Goal: Transaction & Acquisition: Register for event/course

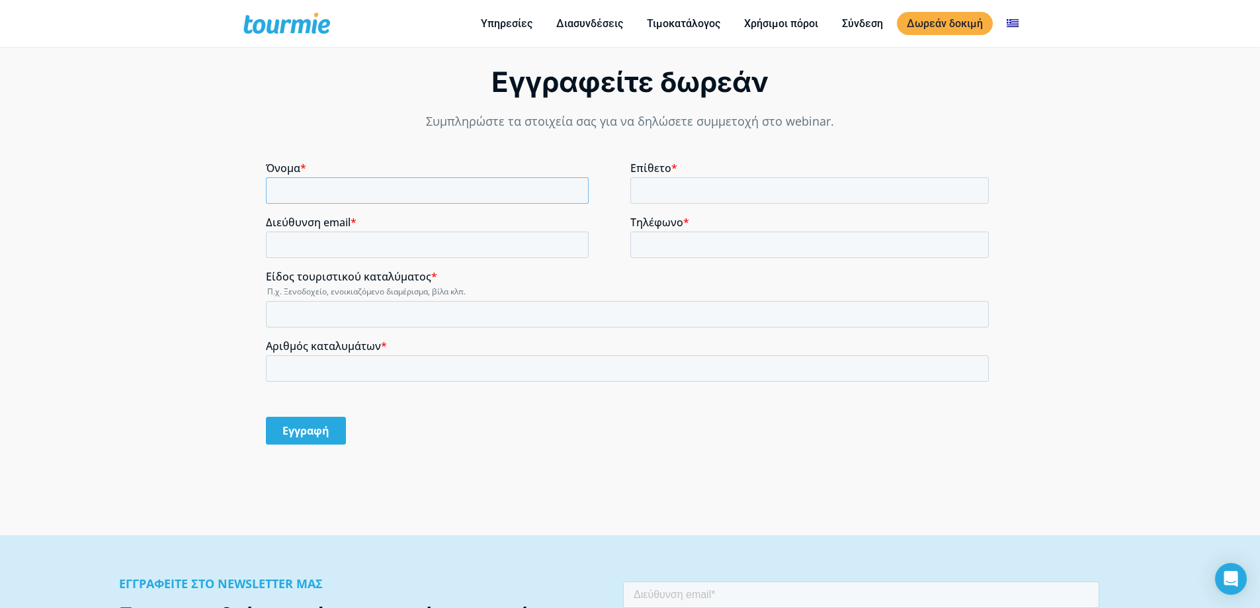
click at [341, 194] on input "Όνομα *" at bounding box center [427, 190] width 323 height 26
click at [498, 182] on input "Όνομα *" at bounding box center [427, 190] width 323 height 26
type input "EFSTRATIOS"
click at [672, 191] on input "Επίθετο *" at bounding box center [810, 190] width 359 height 26
type input "ZAFEIRIADIS"
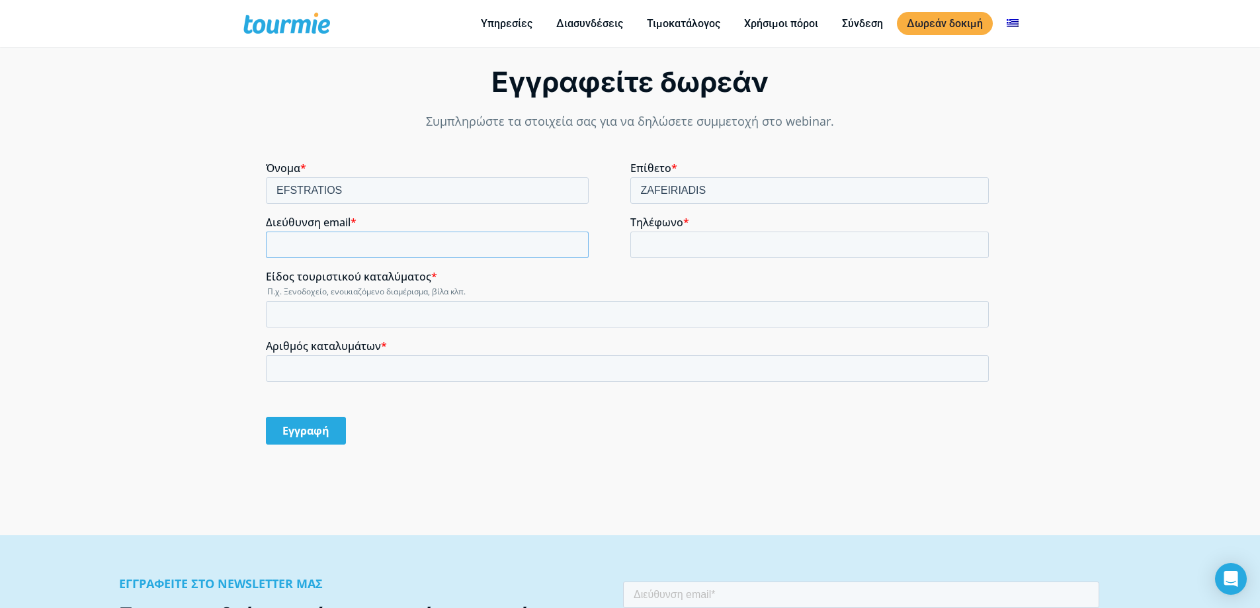
click at [445, 245] on input "Διεύθυνση email *" at bounding box center [427, 245] width 323 height 26
type input "[EMAIL_ADDRESS][DOMAIN_NAME]"
click at [688, 246] on input "Τηλέφωνο *" at bounding box center [810, 245] width 359 height 26
type input "[PHONE_NUMBER]"
click at [422, 303] on input "Είδος τουριστικού καταλύματος *" at bounding box center [627, 314] width 723 height 26
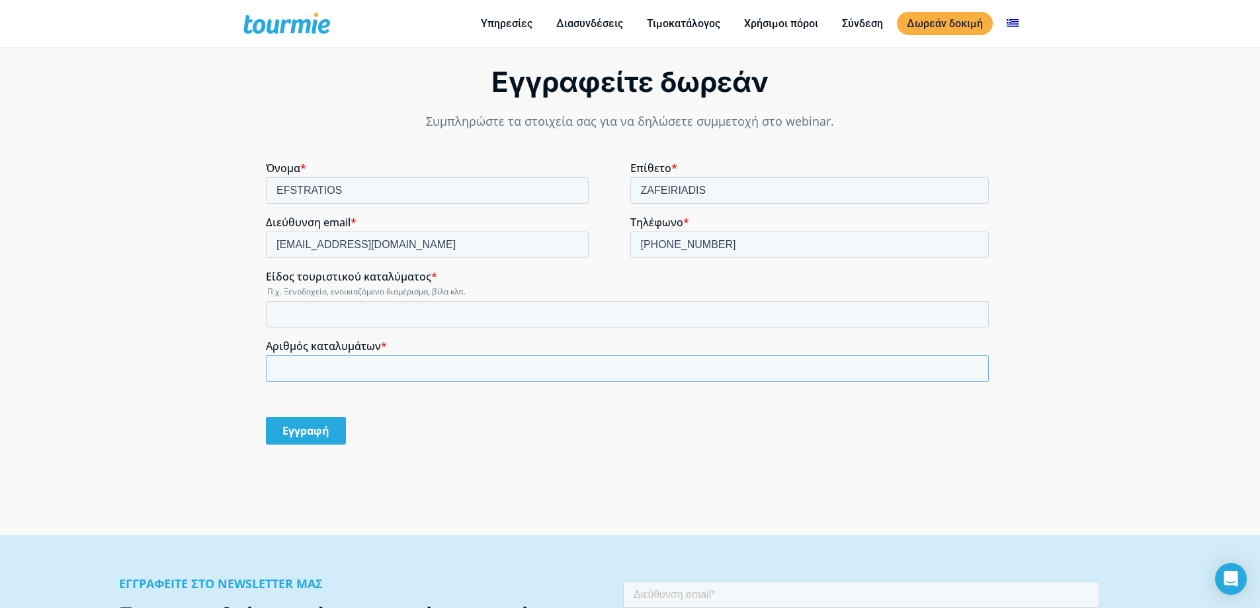
click at [363, 370] on input "Αριθμός καταλυμάτων *" at bounding box center [627, 368] width 723 height 26
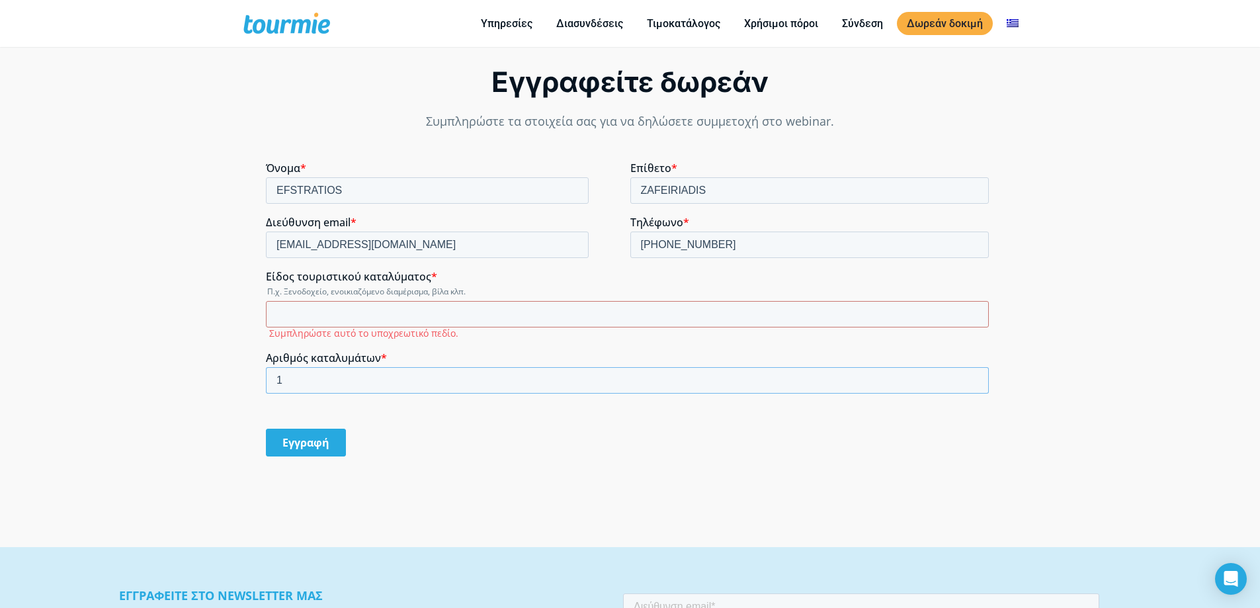
type input "1"
click at [355, 306] on input "Είδος τουριστικού καταλύματος *" at bounding box center [627, 314] width 723 height 26
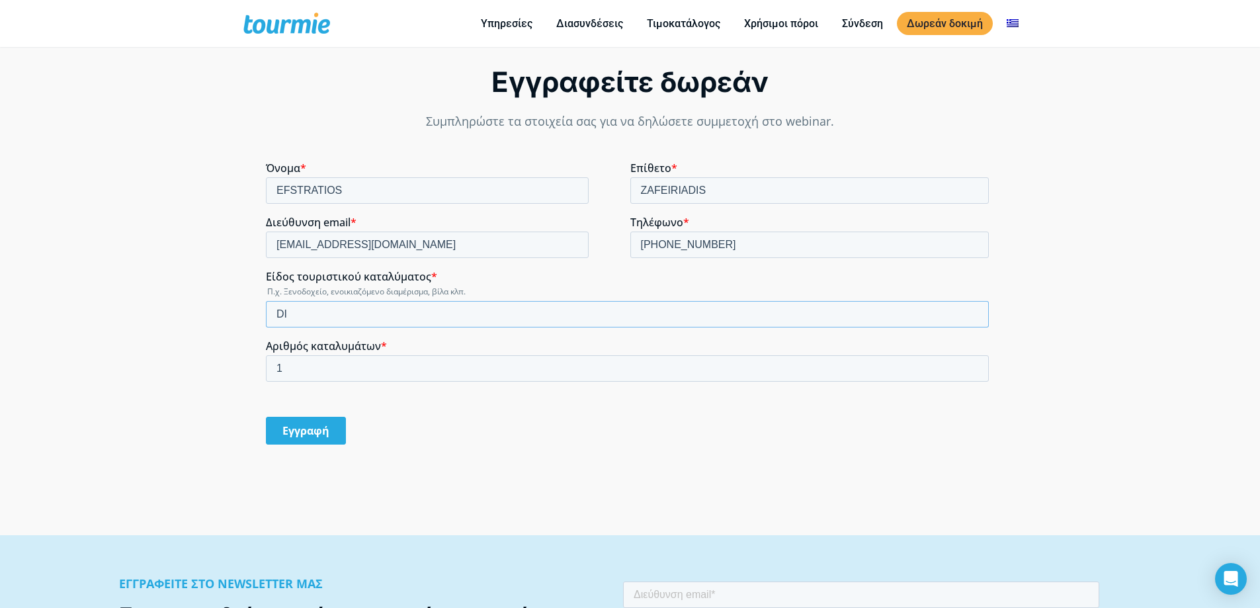
type input "D"
type input "ι"
type input "Διαμερισματα"
drag, startPoint x: 298, startPoint y: 366, endPoint x: 259, endPoint y: 369, distance: 39.8
click at [266, 369] on html "Όνομα * EFSTRATIOS Επίθετο * ZAFEIRIADIS Διεύθυνση email * [EMAIL_ADDRESS][DOMA…" at bounding box center [630, 314] width 728 height 306
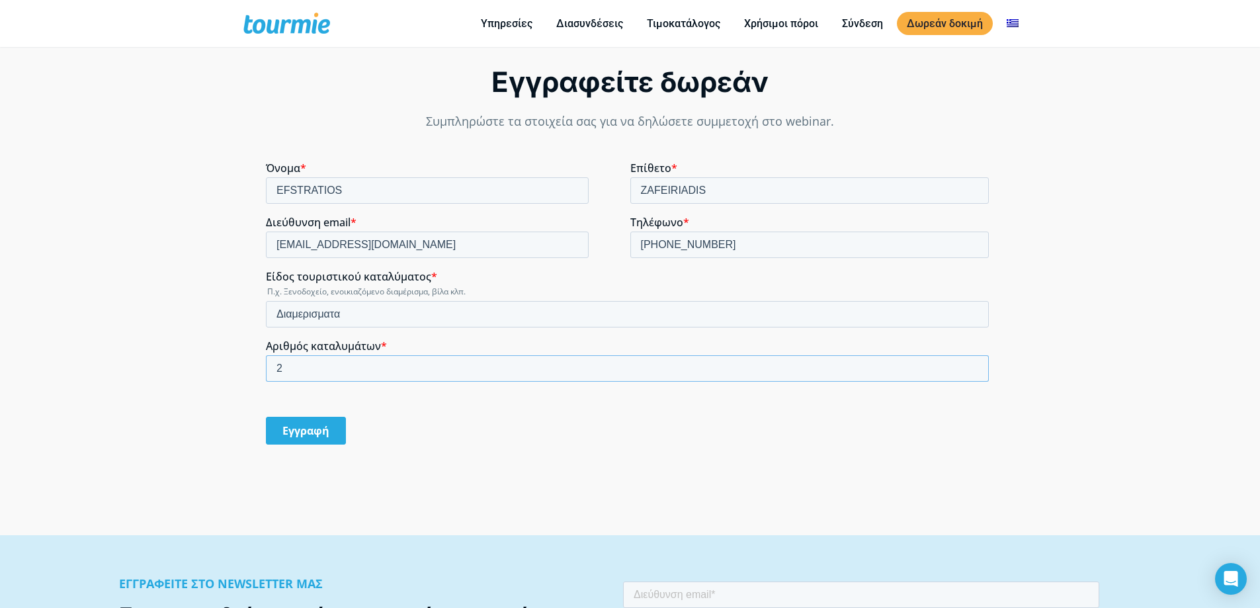
type input "2"
click at [298, 430] on input "Εγγραφή" at bounding box center [306, 431] width 80 height 28
